Goal: Check status: Check status

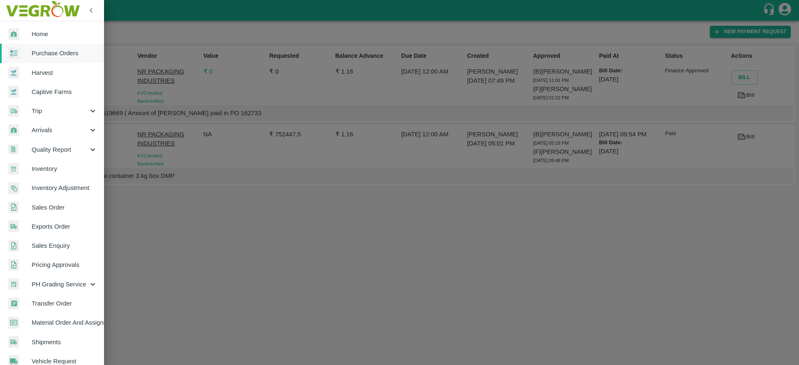
click at [67, 57] on span "Purchase Orders" at bounding box center [65, 53] width 66 height 9
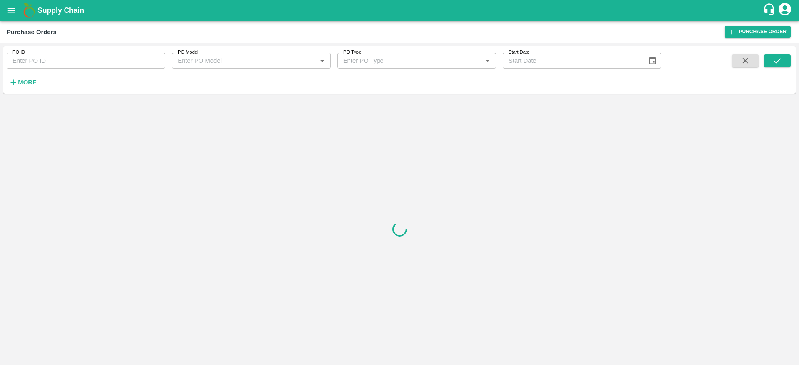
click at [77, 53] on input "PO ID" at bounding box center [86, 61] width 158 height 16
paste input "154093"
click at [779, 57] on icon "submit" at bounding box center [776, 60] width 9 height 9
click at [779, 63] on icon "submit" at bounding box center [776, 60] width 9 height 9
click at [65, 60] on input "154093" at bounding box center [86, 61] width 158 height 16
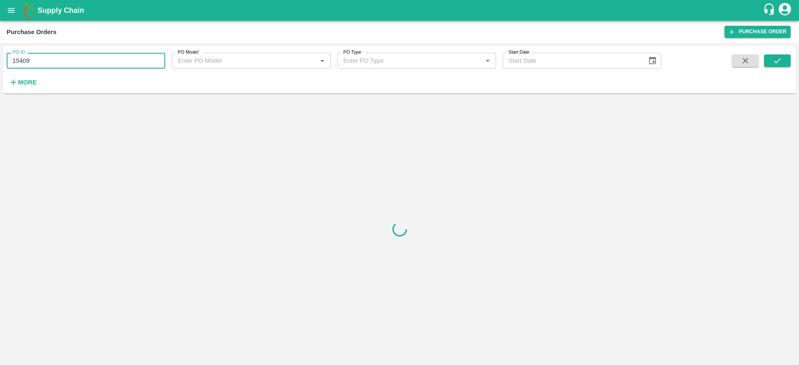
type input "154093"
click at [771, 58] on button "submit" at bounding box center [777, 60] width 27 height 12
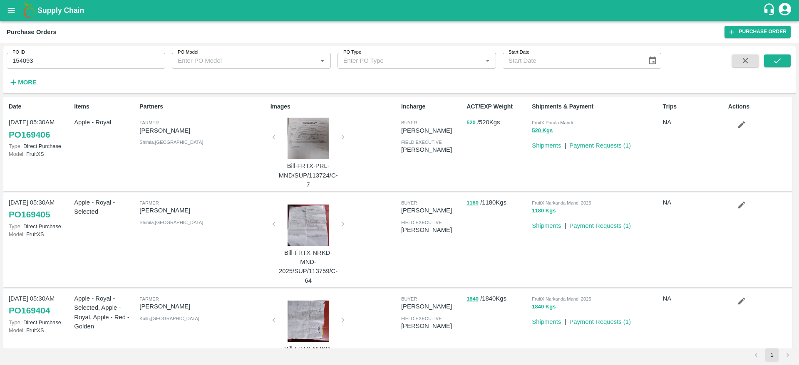
click at [81, 62] on input "154093" at bounding box center [86, 61] width 158 height 16
click at [777, 62] on icon "submit" at bounding box center [776, 60] width 9 height 9
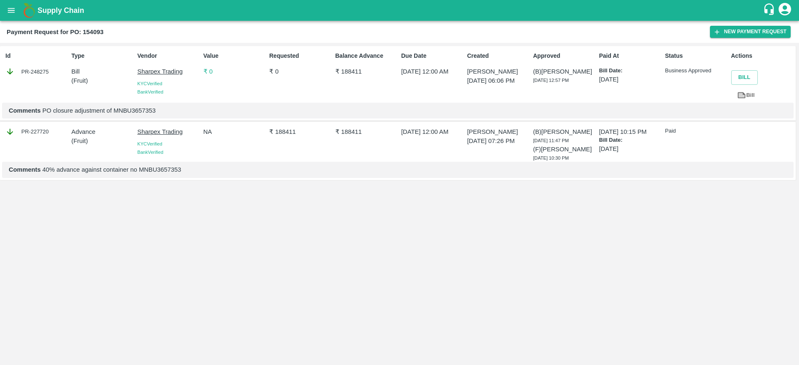
click at [206, 71] on p "₹ 0" at bounding box center [234, 71] width 62 height 9
